Goal: Transaction & Acquisition: Purchase product/service

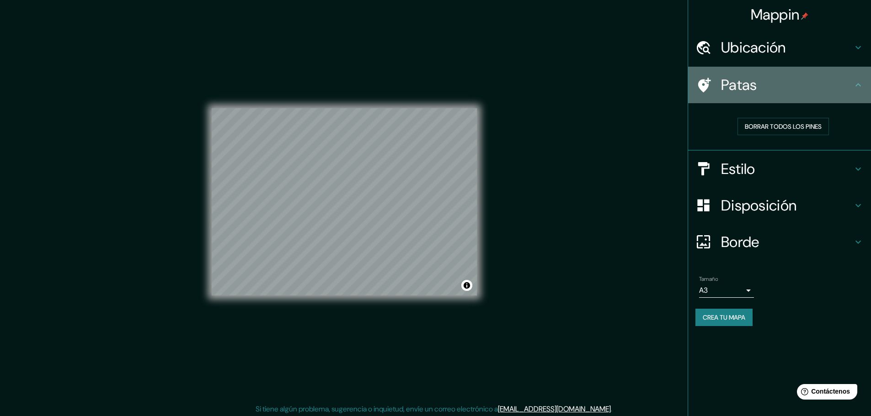
click at [860, 81] on icon at bounding box center [857, 85] width 11 height 11
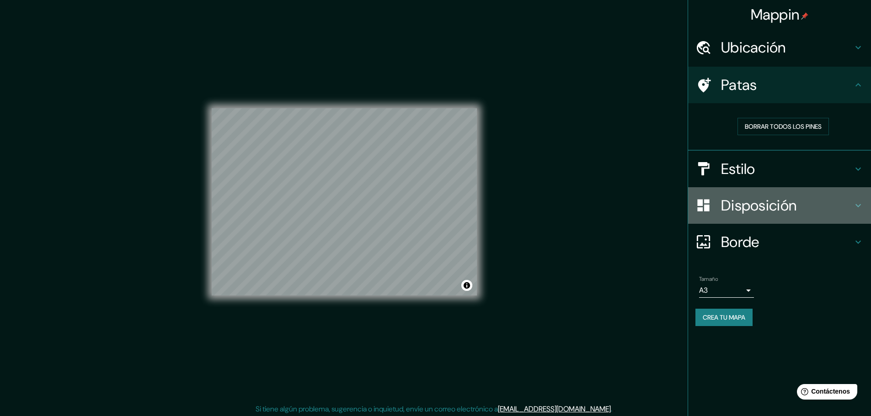
click at [779, 200] on font "Disposición" at bounding box center [758, 205] width 75 height 19
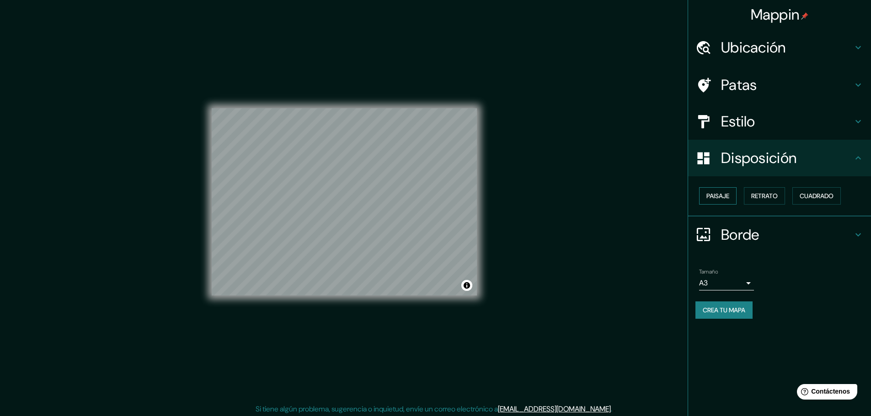
click at [725, 197] on font "Paisaje" at bounding box center [717, 196] width 23 height 8
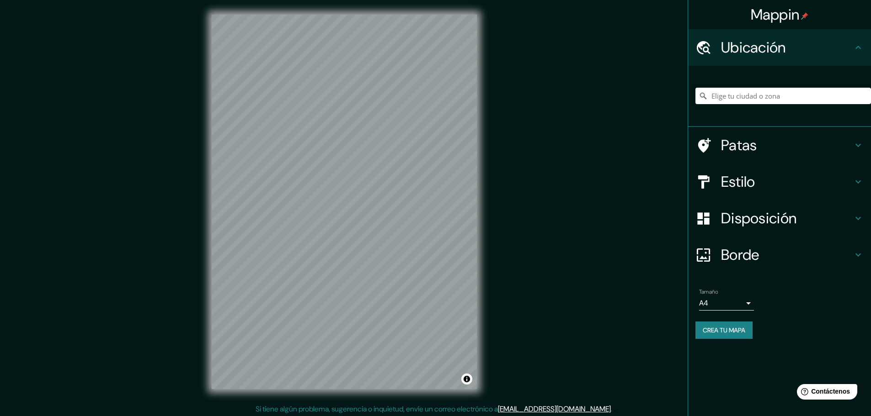
click at [730, 306] on body "Mappin Ubicación Patas Estilo Disposición Borde Elige un borde. Consejo : puede…" at bounding box center [435, 208] width 871 height 416
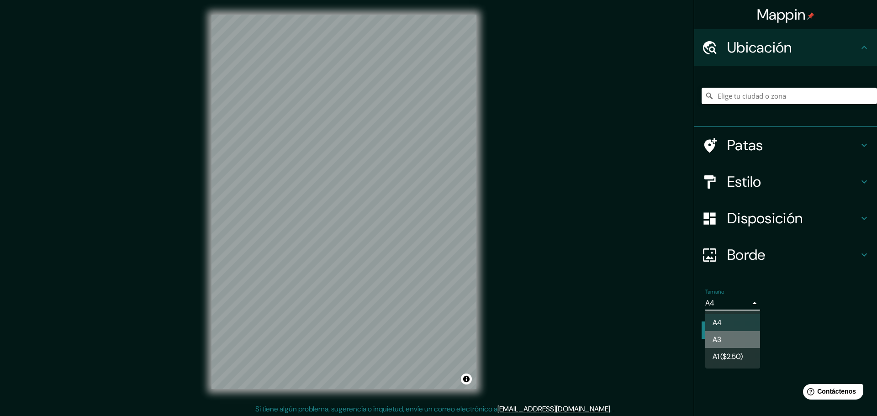
click at [730, 337] on li "A3" at bounding box center [733, 339] width 55 height 17
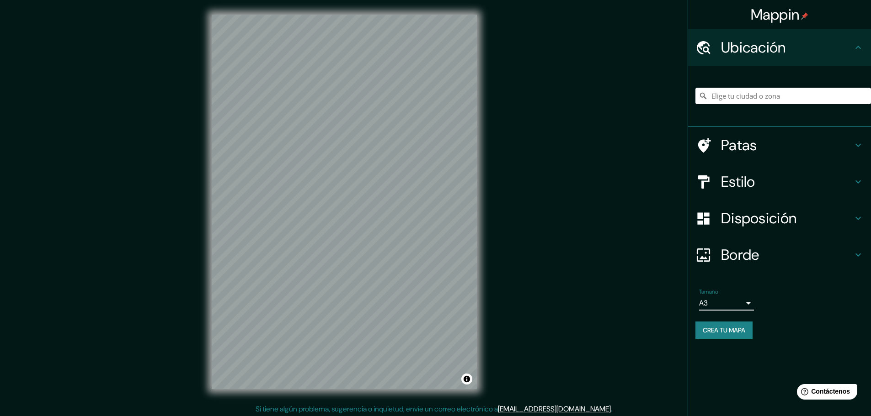
click at [728, 308] on body "Mappin Ubicación Patas Estilo Disposición Borde Elige un borde. Consejo : puede…" at bounding box center [435, 208] width 871 height 416
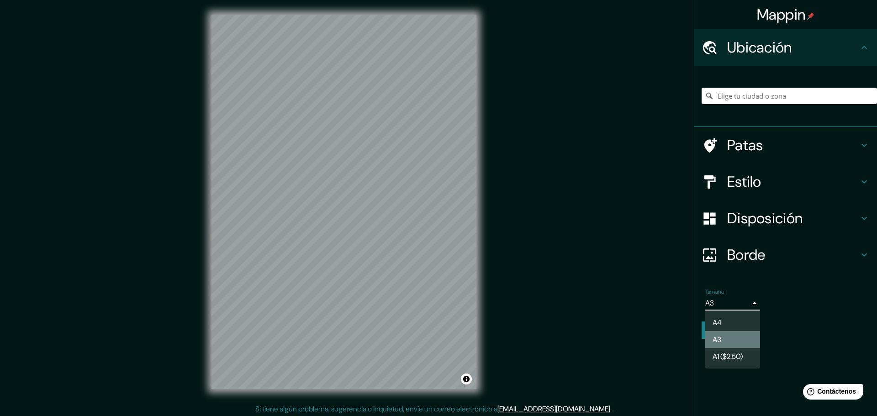
click at [728, 341] on li "A3" at bounding box center [733, 339] width 55 height 17
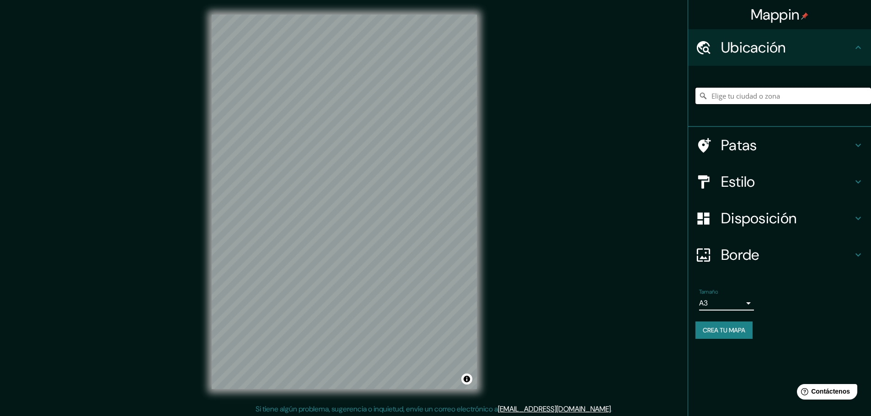
click at [737, 92] on input "Elige tu ciudad o zona" at bounding box center [782, 96] width 175 height 16
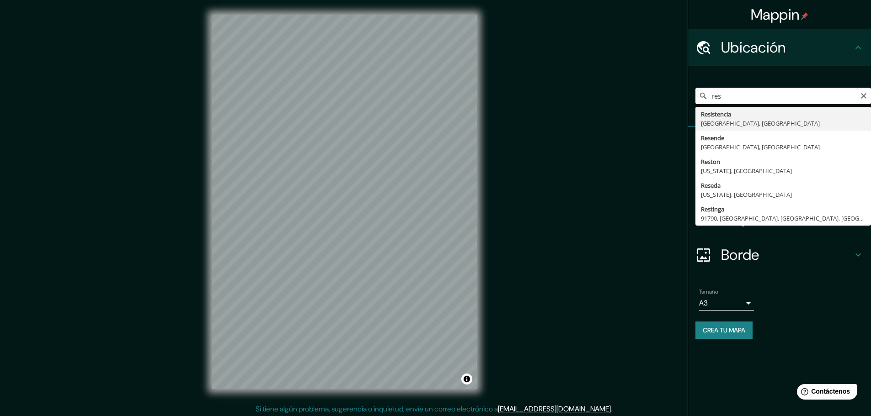
type input "Resistencia, [GEOGRAPHIC_DATA], [GEOGRAPHIC_DATA]"
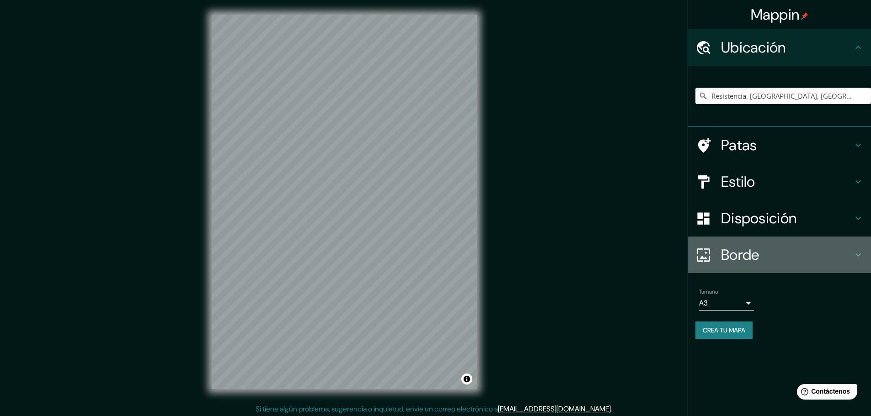
click at [738, 256] on font "Borde" at bounding box center [740, 254] width 38 height 19
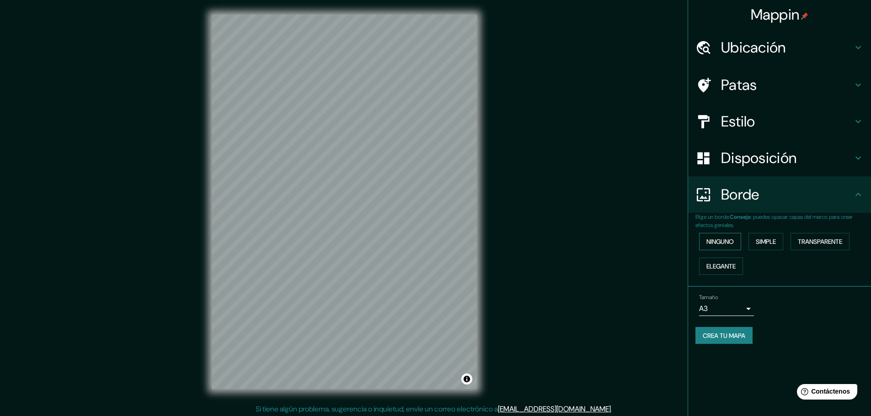
click at [717, 245] on font "Ninguno" at bounding box center [719, 242] width 27 height 8
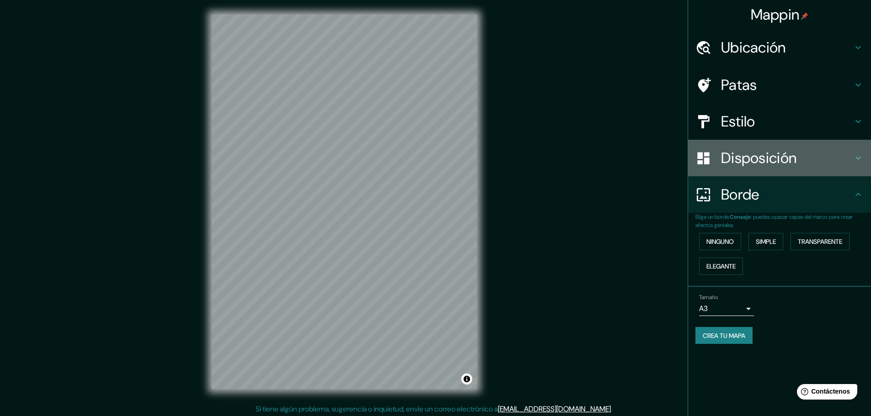
click at [754, 151] on font "Disposición" at bounding box center [758, 158] width 75 height 19
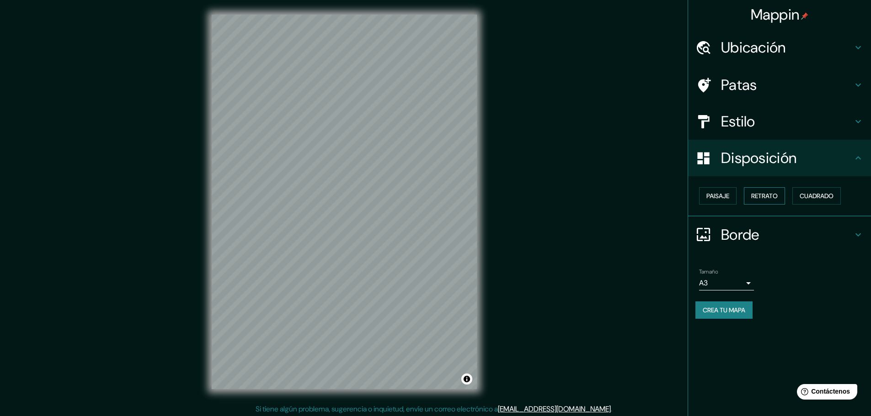
click at [767, 197] on font "Retrato" at bounding box center [764, 196] width 27 height 8
click at [769, 195] on font "Retrato" at bounding box center [764, 196] width 27 height 8
click at [829, 193] on font "Cuadrado" at bounding box center [816, 196] width 34 height 8
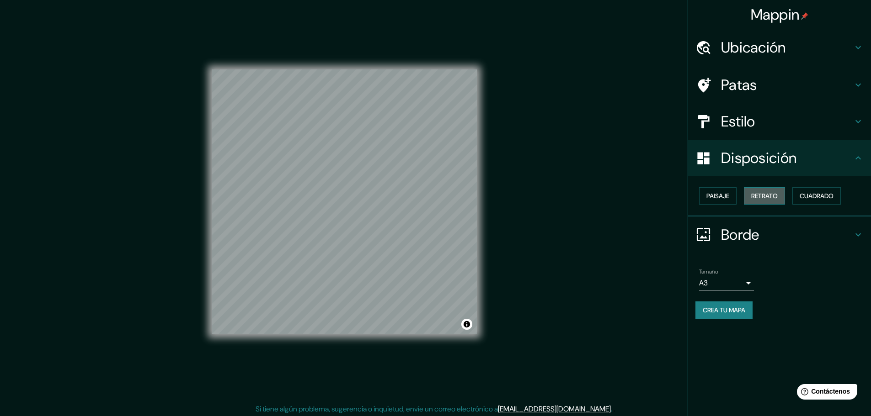
click at [759, 189] on button "Retrato" at bounding box center [763, 195] width 41 height 17
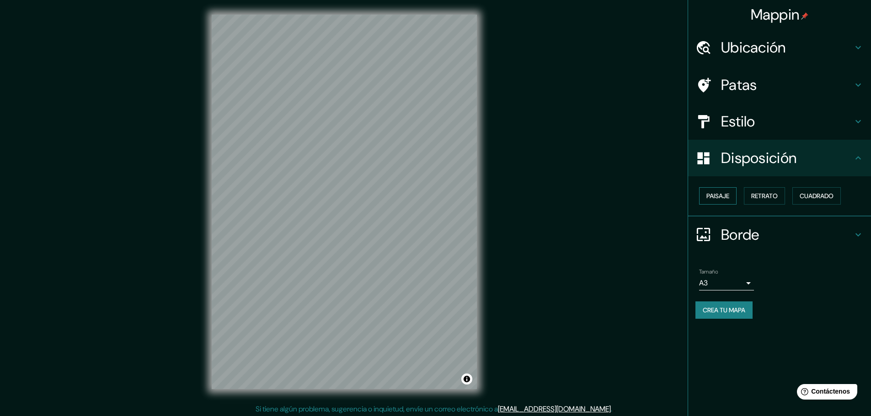
click at [717, 188] on button "Paisaje" at bounding box center [717, 195] width 37 height 17
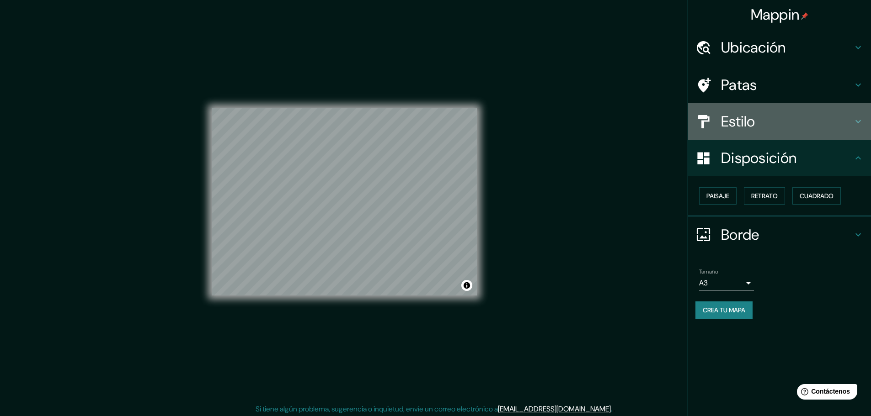
click at [747, 116] on font "Estilo" at bounding box center [738, 121] width 34 height 19
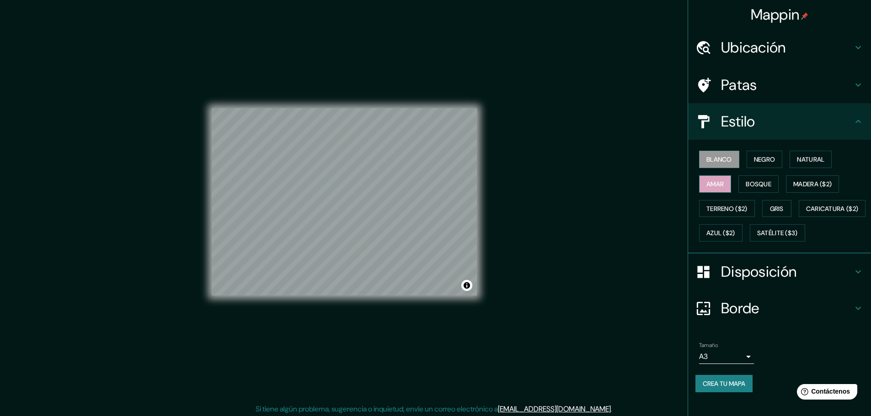
click at [706, 181] on font "Amar" at bounding box center [714, 184] width 17 height 8
click at [745, 181] on font "Bosque" at bounding box center [758, 184] width 26 height 8
click at [793, 181] on font "Madera ($2)" at bounding box center [812, 184] width 38 height 8
click at [757, 186] on font "Bosque" at bounding box center [758, 184] width 26 height 8
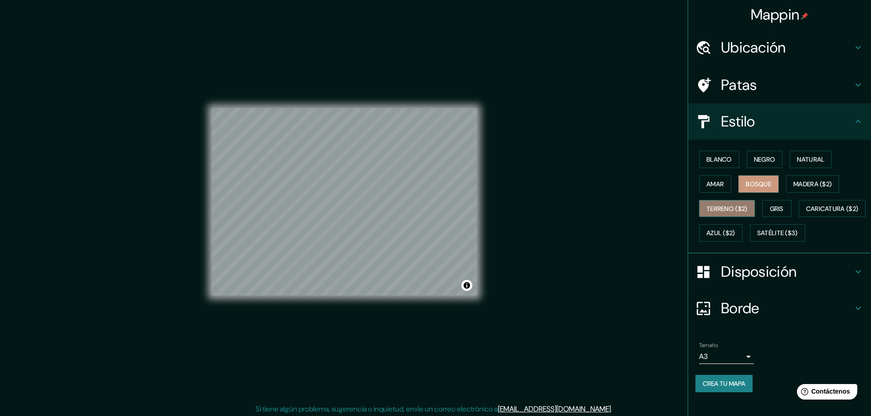
click at [733, 205] on font "Terreno ($2)" at bounding box center [726, 209] width 41 height 8
click at [756, 179] on font "Bosque" at bounding box center [758, 184] width 26 height 12
click at [735, 207] on font "Terreno ($2)" at bounding box center [726, 209] width 41 height 8
click at [770, 208] on font "Gris" at bounding box center [777, 209] width 14 height 8
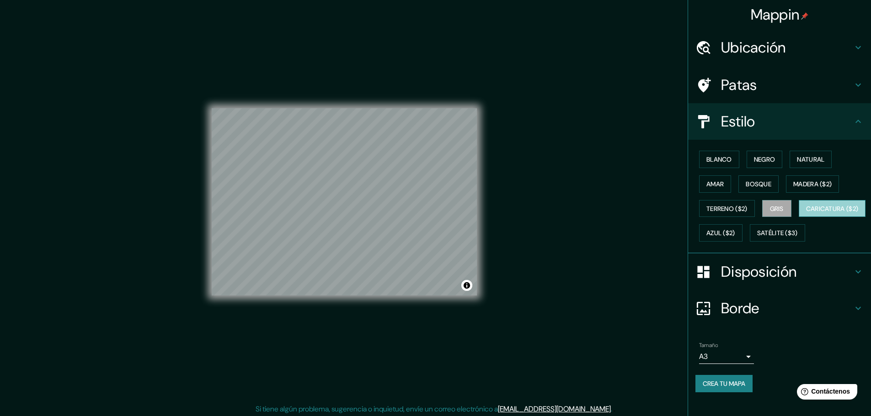
click at [806, 213] on font "Caricatura ($2)" at bounding box center [832, 209] width 53 height 8
click at [770, 205] on font "Gris" at bounding box center [777, 209] width 14 height 8
click at [719, 183] on button "Amar" at bounding box center [715, 183] width 32 height 17
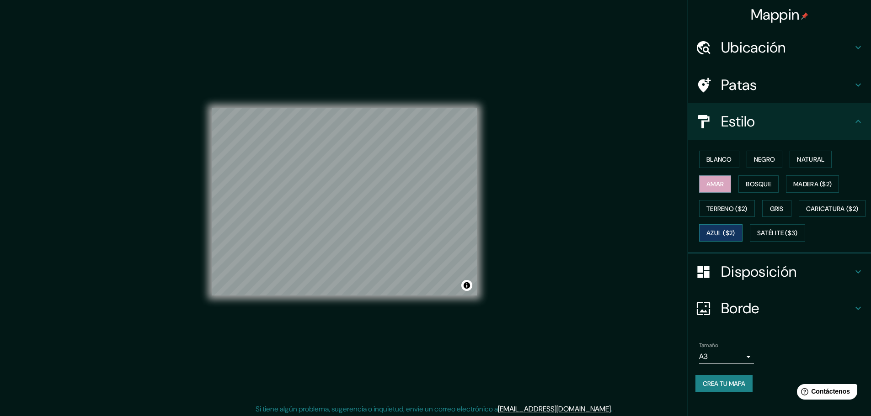
click at [742, 226] on button "Azul ($2)" at bounding box center [720, 232] width 43 height 17
click at [757, 238] on font "Satélite ($3)" at bounding box center [777, 233] width 41 height 8
click at [770, 207] on font "Gris" at bounding box center [777, 209] width 14 height 8
drag, startPoint x: 731, startPoint y: 213, endPoint x: 743, endPoint y: 191, distance: 25.3
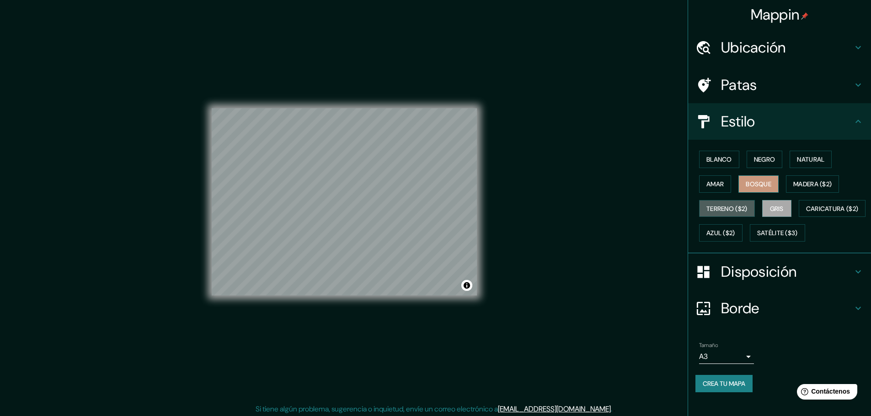
click at [731, 212] on font "Terreno ($2)" at bounding box center [726, 209] width 41 height 12
click at [760, 162] on font "Negro" at bounding box center [764, 159] width 21 height 8
click at [814, 160] on font "Natural" at bounding box center [809, 159] width 27 height 8
drag, startPoint x: 714, startPoint y: 184, endPoint x: 738, endPoint y: 184, distance: 23.3
click at [714, 184] on font "Amar" at bounding box center [714, 184] width 17 height 8
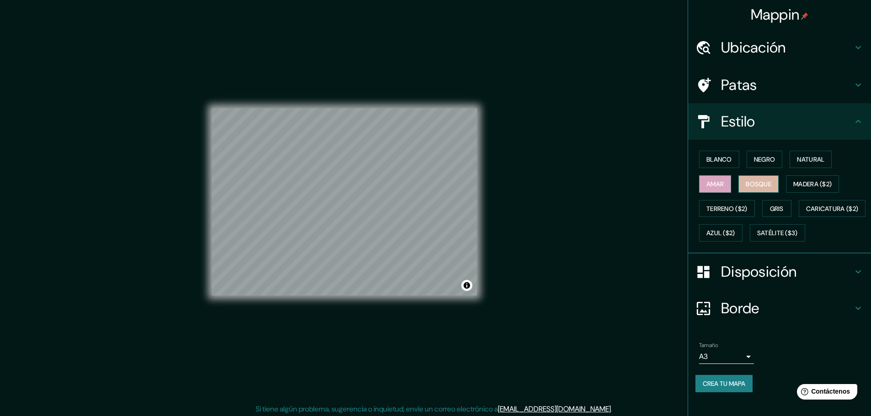
click at [745, 184] on font "Bosque" at bounding box center [758, 184] width 26 height 8
click at [800, 178] on font "Madera ($2)" at bounding box center [812, 184] width 38 height 12
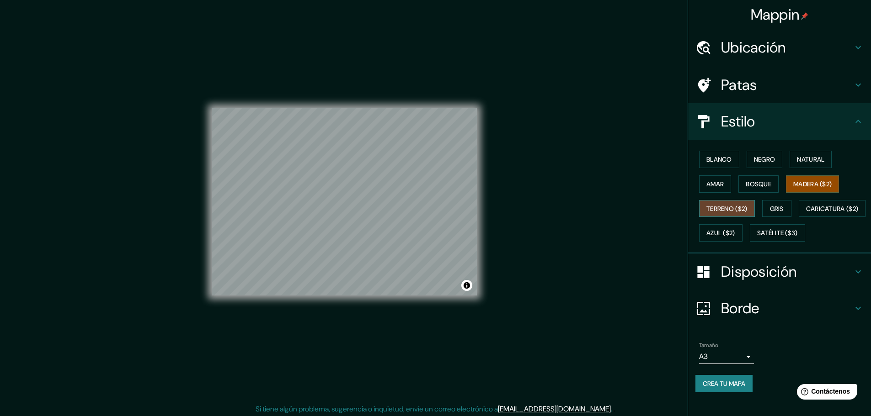
click at [718, 203] on font "Terreno ($2)" at bounding box center [726, 209] width 41 height 12
click at [770, 204] on font "Gris" at bounding box center [777, 209] width 14 height 12
click at [738, 388] on font "Crea tu mapa" at bounding box center [723, 384] width 42 height 8
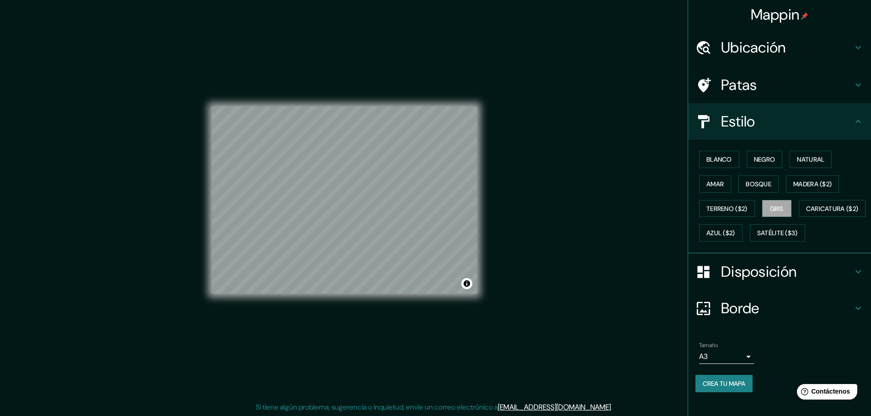
scroll to position [2, 0]
click at [721, 388] on font "Crea tu mapa" at bounding box center [723, 384] width 42 height 8
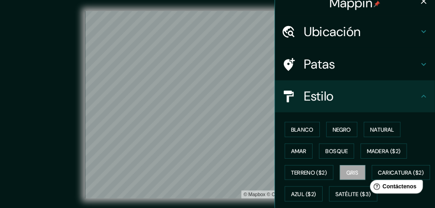
scroll to position [11, 0]
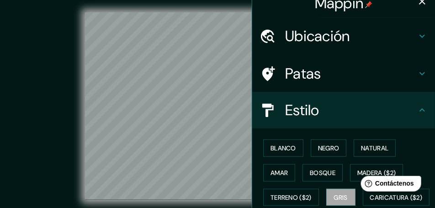
click at [420, 1] on icon "button" at bounding box center [422, 1] width 11 height 11
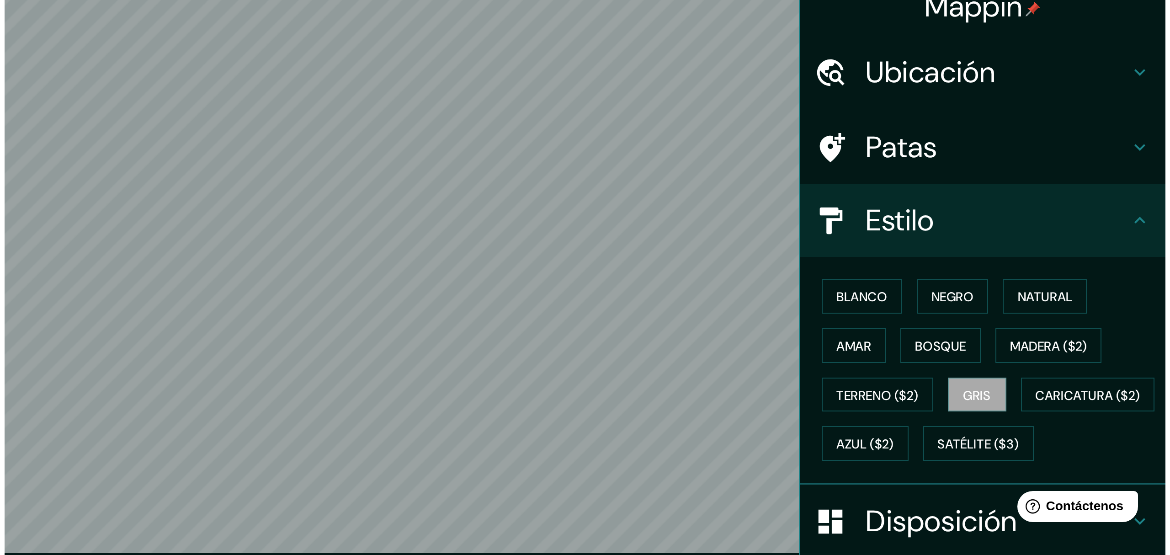
scroll to position [0, 0]
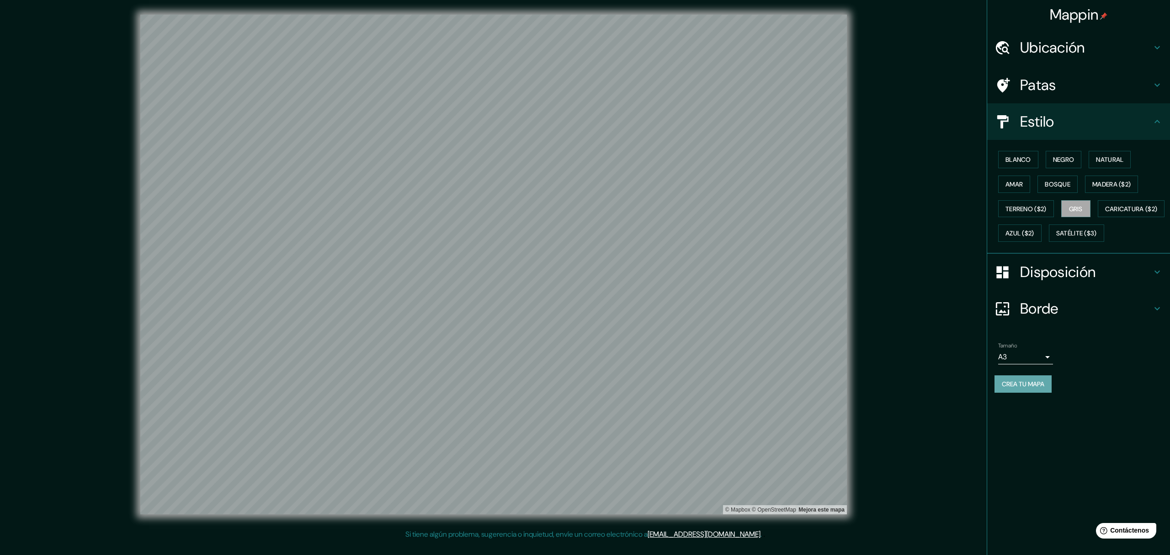
click at [870, 388] on font "Crea tu mapa" at bounding box center [1023, 384] width 42 height 8
click at [870, 185] on button "Amar" at bounding box center [1014, 183] width 32 height 17
click at [870, 161] on font "Blanco" at bounding box center [1018, 159] width 26 height 8
click at [870, 155] on font "Negro" at bounding box center [1063, 159] width 21 height 8
click at [870, 156] on font "Natural" at bounding box center [1109, 159] width 27 height 8
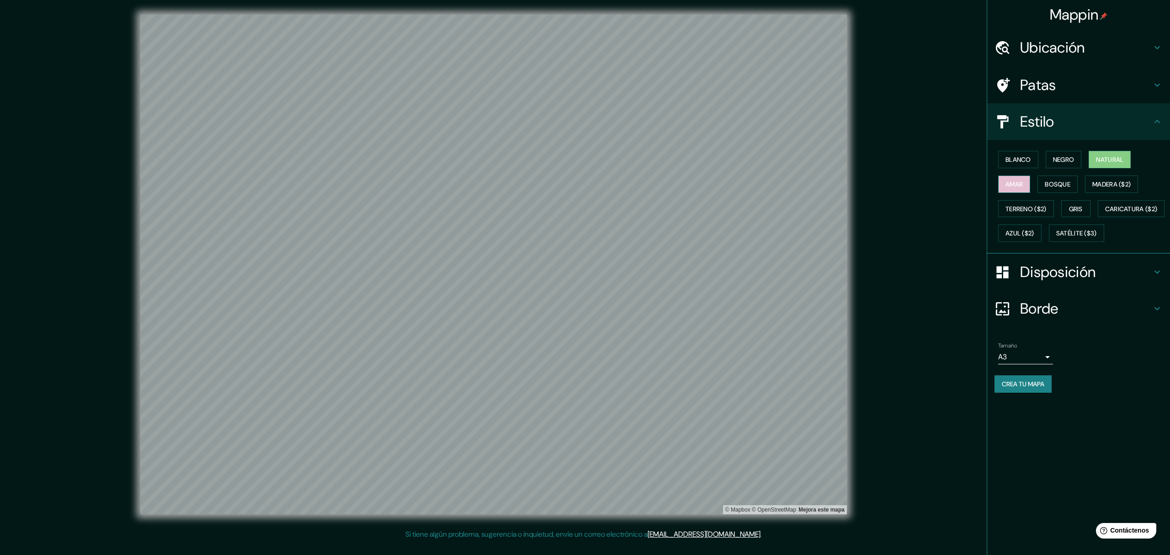
click at [870, 183] on font "Amar" at bounding box center [1013, 184] width 17 height 8
click at [870, 183] on font "Bosque" at bounding box center [1058, 184] width 26 height 8
click at [870, 161] on font "Blanco" at bounding box center [1018, 159] width 26 height 8
click at [870, 390] on font "Crea tu mapa" at bounding box center [1023, 384] width 42 height 12
